Goal: Information Seeking & Learning: Learn about a topic

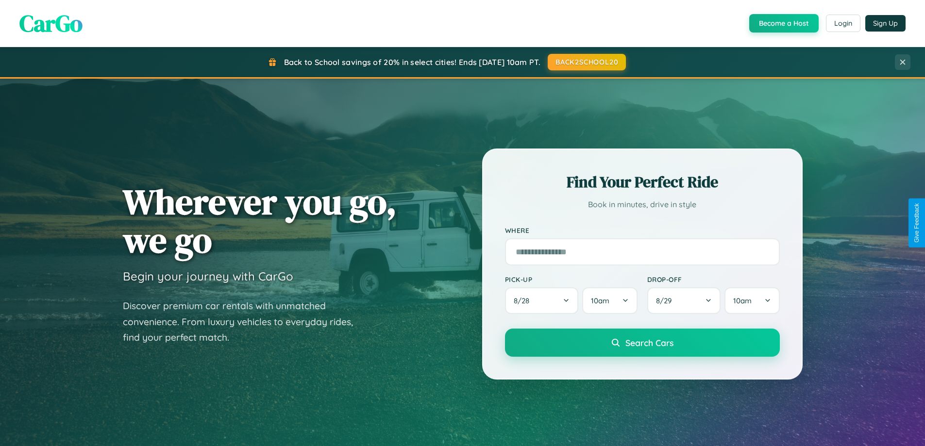
scroll to position [1868, 0]
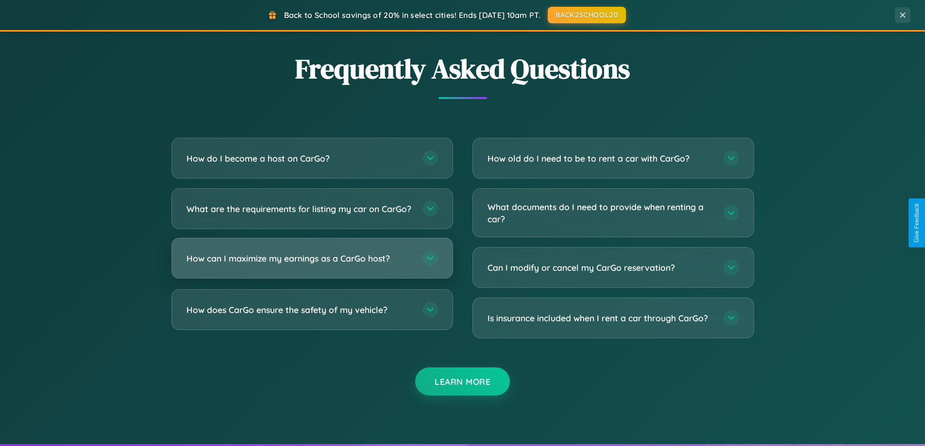
click at [312, 264] on h3 "How can I maximize my earnings as a CarGo host?" at bounding box center [299, 258] width 226 height 12
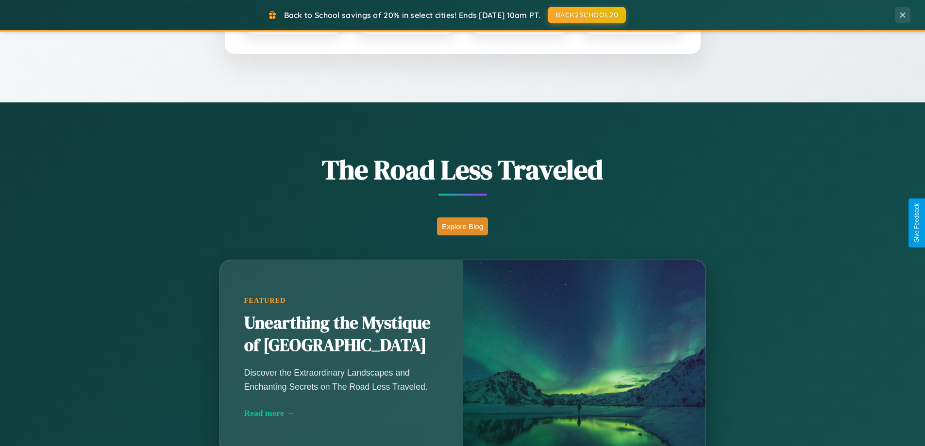
scroll to position [418, 0]
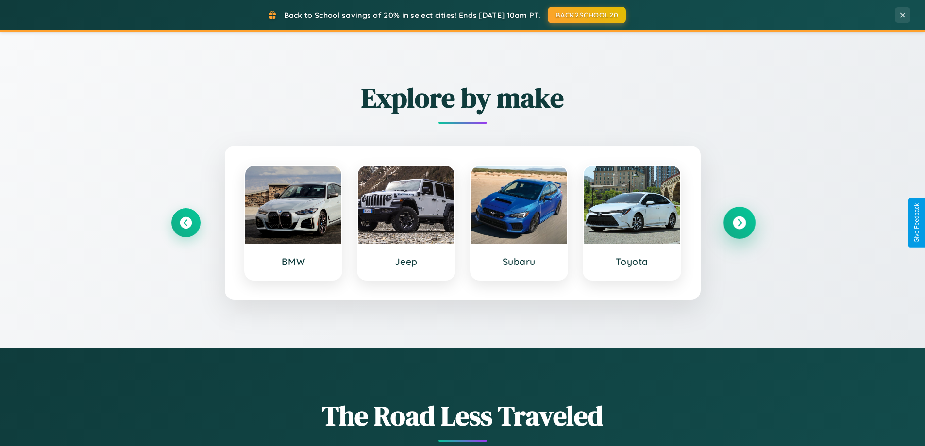
click at [739, 223] on icon at bounding box center [738, 222] width 13 height 13
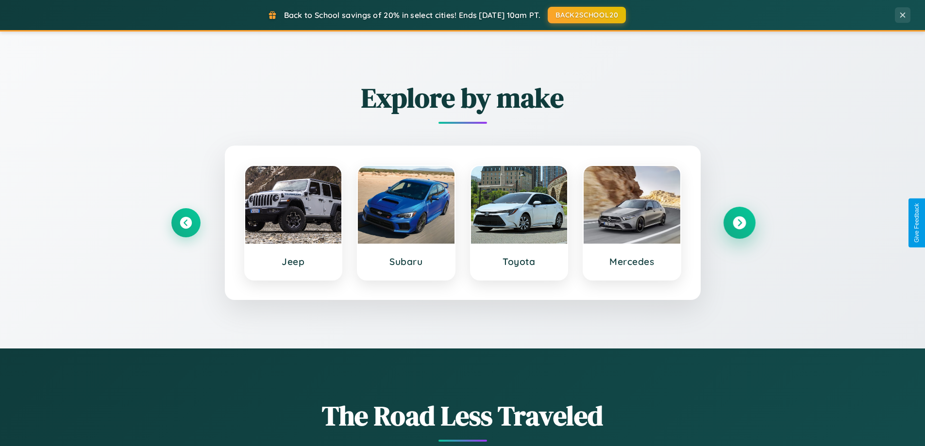
click at [739, 223] on icon at bounding box center [738, 222] width 13 height 13
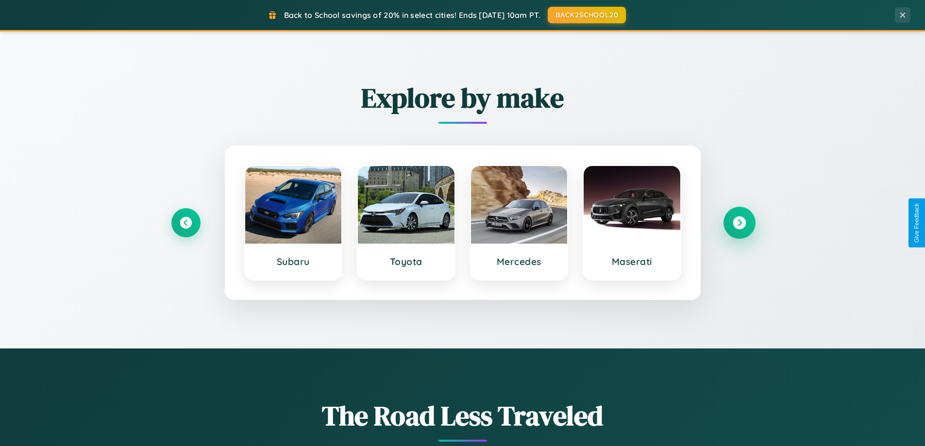
click at [739, 223] on icon at bounding box center [738, 222] width 13 height 13
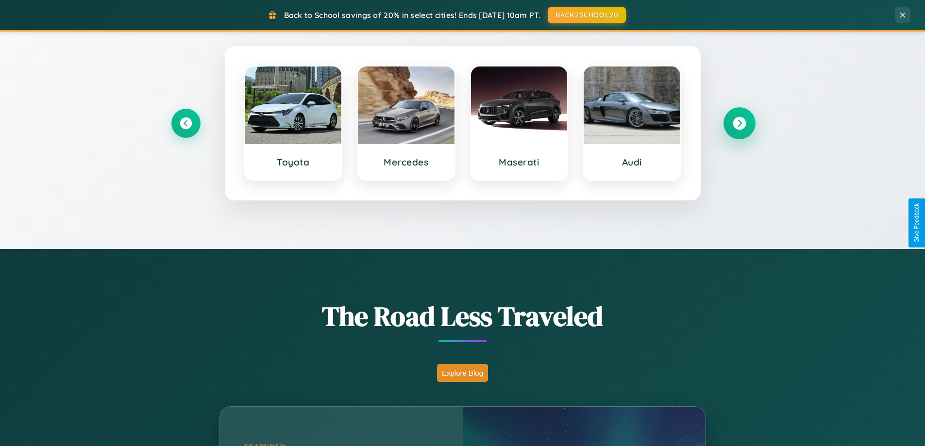
scroll to position [668, 0]
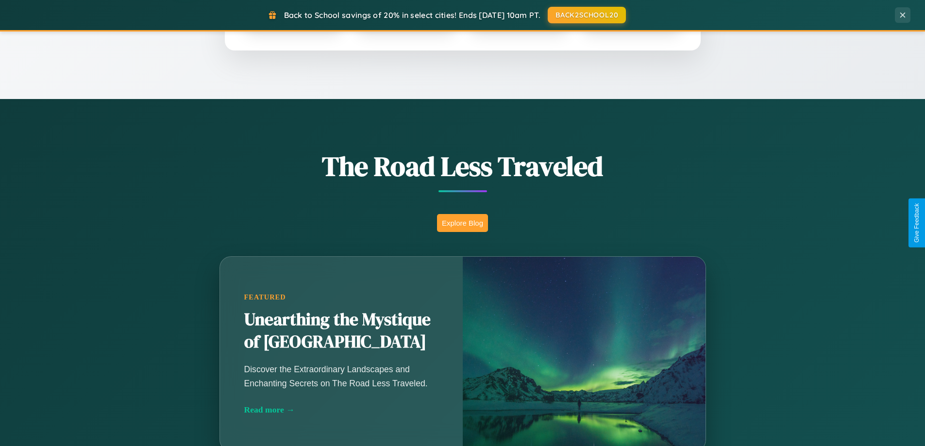
click at [462, 223] on button "Explore Blog" at bounding box center [462, 223] width 51 height 18
